Goal: Transaction & Acquisition: Download file/media

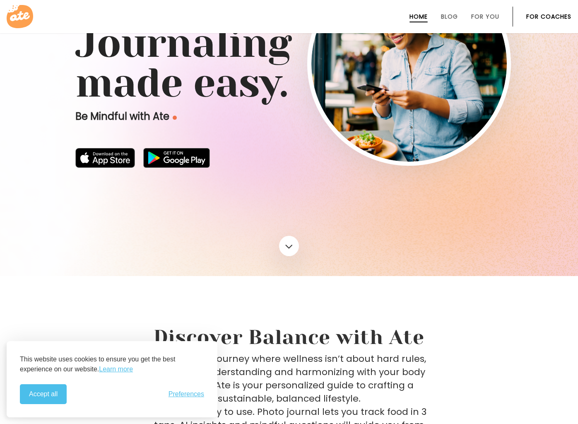
scroll to position [41, 0]
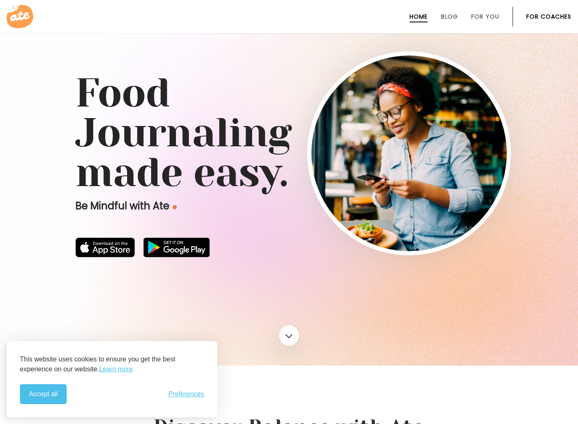
click at [546, 16] on link "For Coaches" at bounding box center [549, 16] width 45 height 7
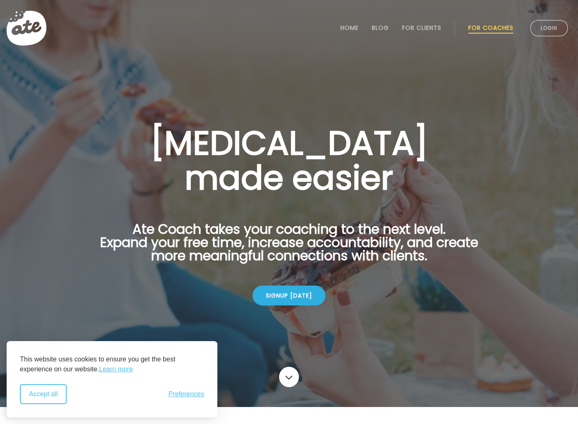
click at [56, 394] on button "Accept all" at bounding box center [43, 394] width 47 height 20
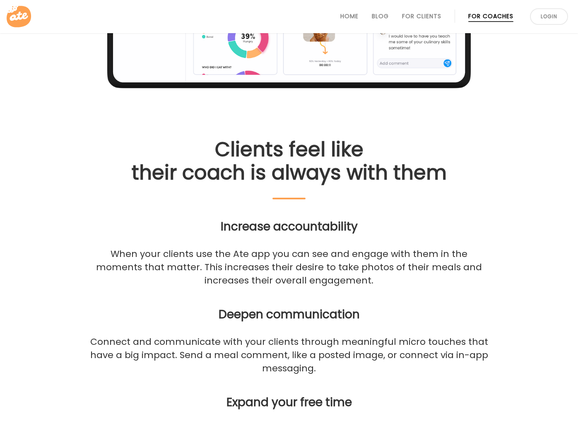
scroll to position [870, 0]
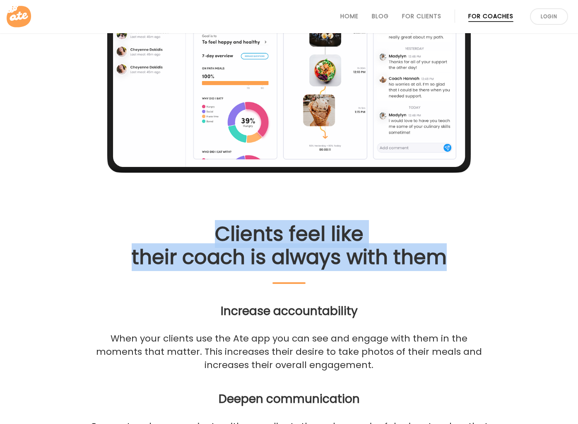
drag, startPoint x: 195, startPoint y: 241, endPoint x: 438, endPoint y: 284, distance: 247.4
click at [438, 284] on h2 "Clients feel like their coach is always with them" at bounding box center [289, 253] width 404 height 61
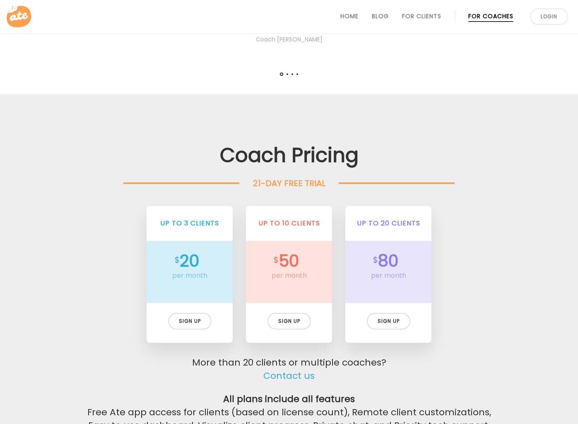
scroll to position [1948, 0]
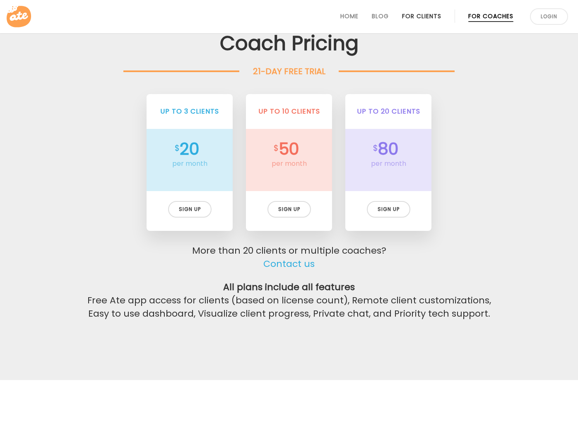
click at [413, 15] on link "For Clients" at bounding box center [421, 16] width 39 height 7
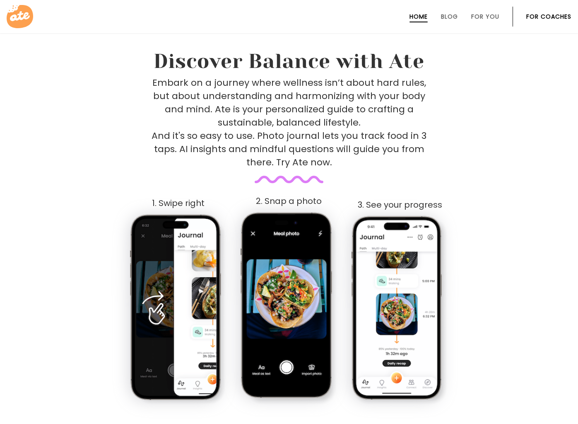
scroll to position [407, 0]
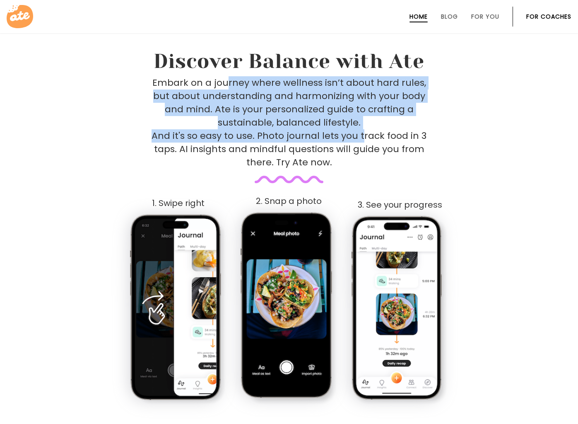
drag, startPoint x: 247, startPoint y: 90, endPoint x: 363, endPoint y: 140, distance: 126.0
click at [363, 140] on div "Discover Balance with Ate Embark on a journey where wellness isn’t about hard r…" at bounding box center [289, 229] width 424 height 359
click at [363, 140] on p "Embark on a journey where wellness isn’t about hard rules, but about understand…" at bounding box center [289, 122] width 275 height 93
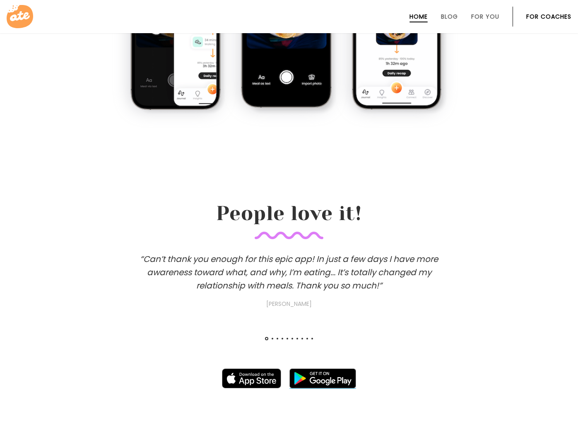
scroll to position [904, 0]
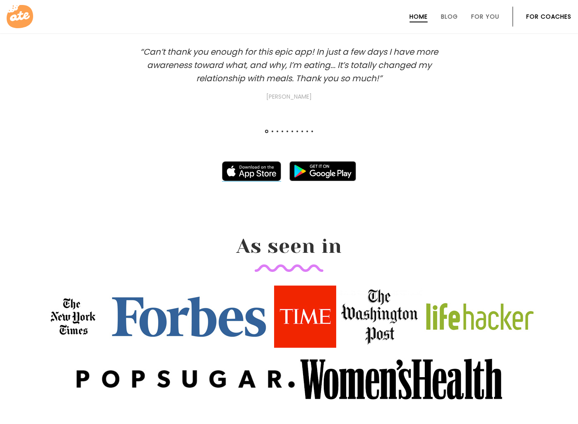
click at [258, 175] on img at bounding box center [252, 171] width 60 height 20
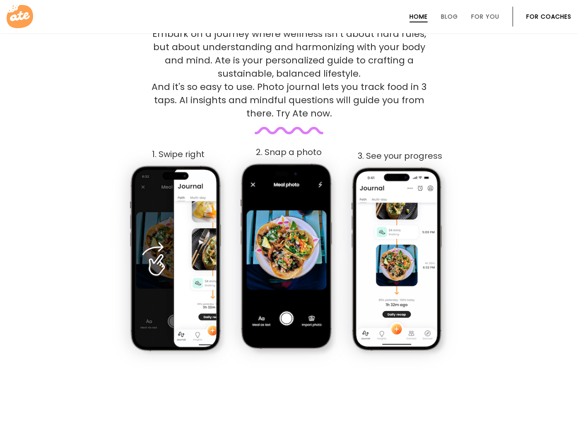
scroll to position [414, 0]
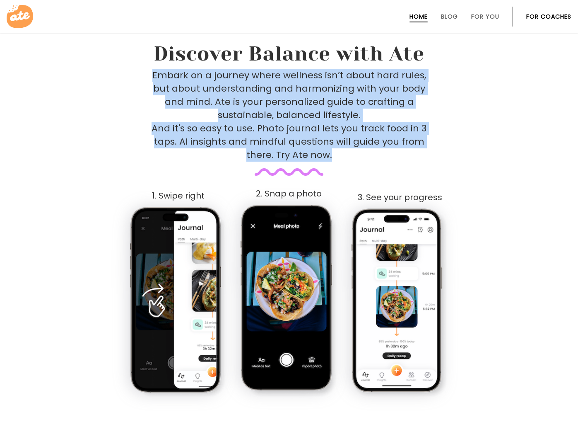
drag, startPoint x: 156, startPoint y: 76, endPoint x: 342, endPoint y: 154, distance: 202.1
click at [342, 154] on p "Embark on a journey where wellness isn’t about hard rules, but about understand…" at bounding box center [289, 115] width 275 height 93
drag, startPoint x: 342, startPoint y: 154, endPoint x: 307, endPoint y: 74, distance: 87.2
click at [307, 74] on p "Embark on a journey where wellness isn’t about hard rules, but about understand…" at bounding box center [289, 115] width 275 height 93
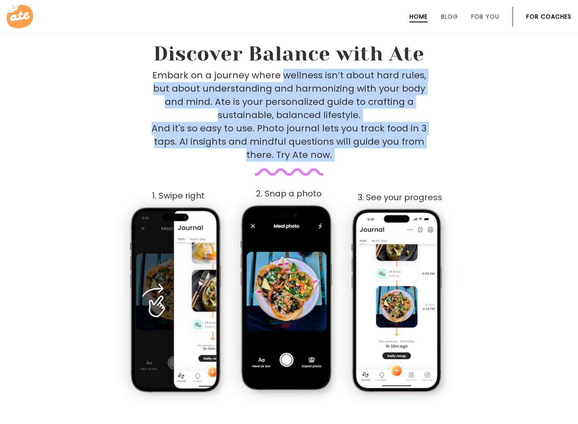
click at [306, 73] on p "Embark on a journey where wellness isn’t about hard rules, but about understand…" at bounding box center [289, 115] width 275 height 93
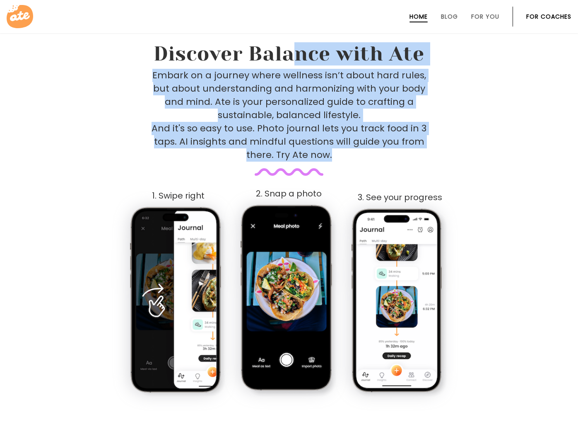
drag, startPoint x: 297, startPoint y: 53, endPoint x: 366, endPoint y: 165, distance: 131.8
click at [366, 165] on div "Discover Balance with Ate Embark on a journey where wellness isn’t about hard r…" at bounding box center [289, 221] width 424 height 359
click at [366, 165] on div "Embark on a journey where wellness isn’t about hard rules, but about understand…" at bounding box center [289, 122] width 404 height 107
